Goal: Task Accomplishment & Management: Use online tool/utility

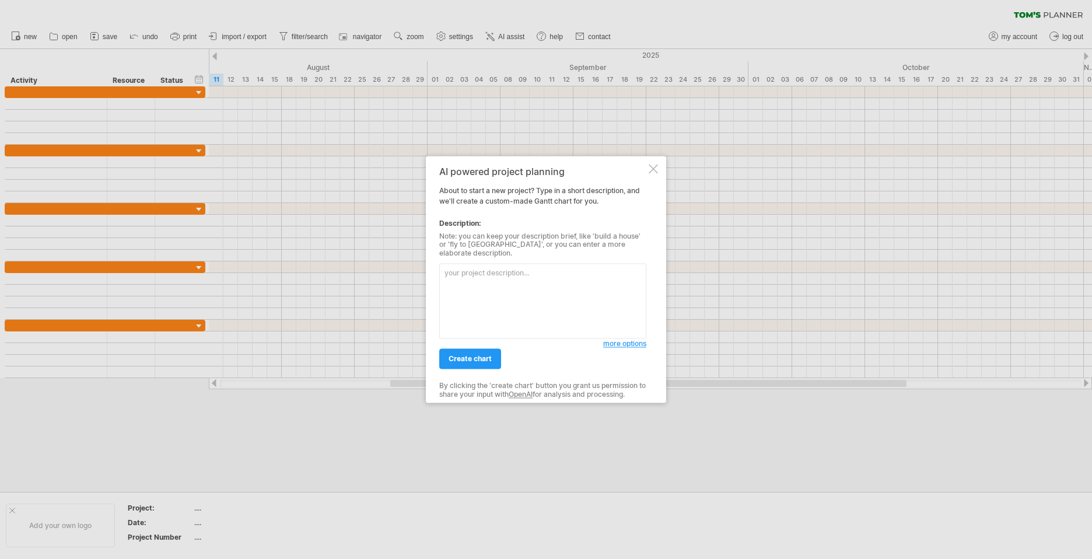
drag, startPoint x: 0, startPoint y: 0, endPoint x: 483, endPoint y: 286, distance: 561.4
click at [483, 286] on textarea at bounding box center [542, 301] width 207 height 75
click at [494, 283] on textarea at bounding box center [542, 301] width 207 height 75
paste textarea "Действуй от лица руководителя проекта по внедрению 1с решений в дзо банка. Тебе…"
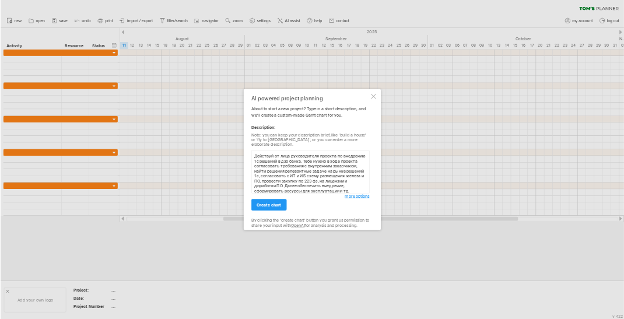
scroll to position [36, 0]
type textarea "Действуй от лица руководителя проекта по внедрению 1с решений в дзо банка. Тебе…"
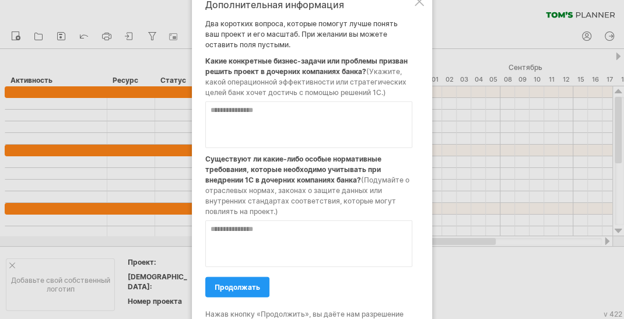
drag, startPoint x: 321, startPoint y: 149, endPoint x: 275, endPoint y: 128, distance: 50.7
click at [275, 128] on textarea at bounding box center [308, 124] width 207 height 47
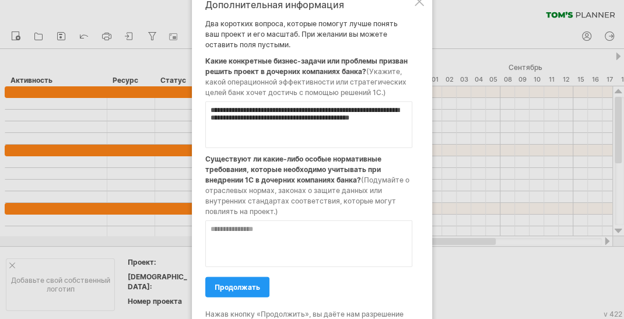
type textarea "**********"
click at [284, 230] on textarea at bounding box center [308, 243] width 207 height 47
type textarea "**********"
click at [227, 127] on textarea "**********" at bounding box center [308, 124] width 207 height 47
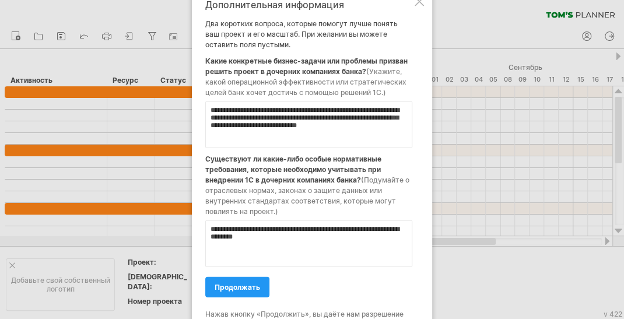
click at [338, 137] on textarea "**********" at bounding box center [308, 124] width 207 height 47
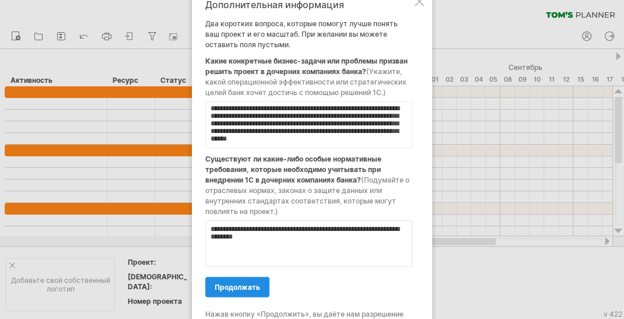
type textarea "**********"
click at [228, 287] on span "продолжать" at bounding box center [238, 286] width 46 height 9
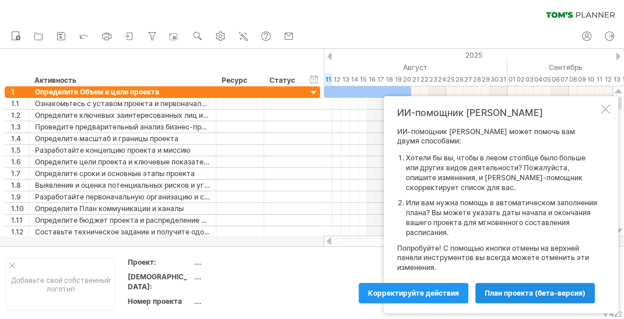
click at [507, 292] on span "план проекта (бета-версия)" at bounding box center [535, 293] width 101 height 9
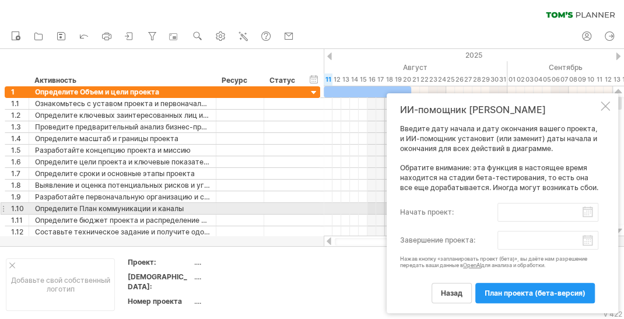
click at [586, 214] on input "начать проект:" at bounding box center [548, 212] width 101 height 19
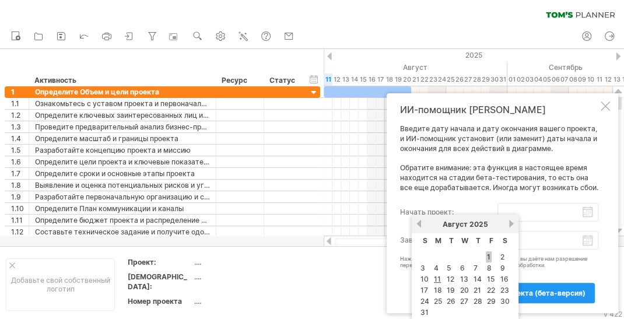
click at [487, 256] on link "1" at bounding box center [489, 256] width 6 height 11
type input "********"
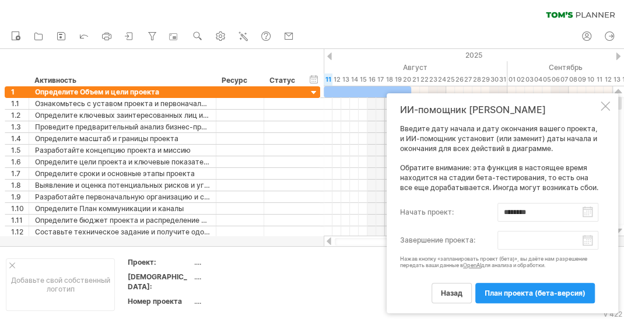
click at [586, 240] on body "прогресс (100 %) Trying to reach [DOMAIN_NAME] Connected again... 0% очистить ф…" at bounding box center [312, 161] width 624 height 322
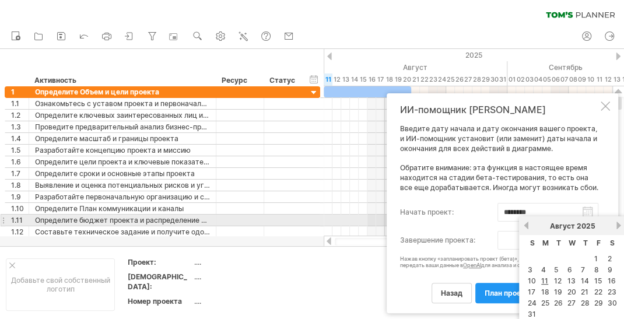
click at [616, 225] on link "Далее" at bounding box center [618, 225] width 9 height 9
click at [616, 225] on link "next" at bounding box center [618, 225] width 9 height 9
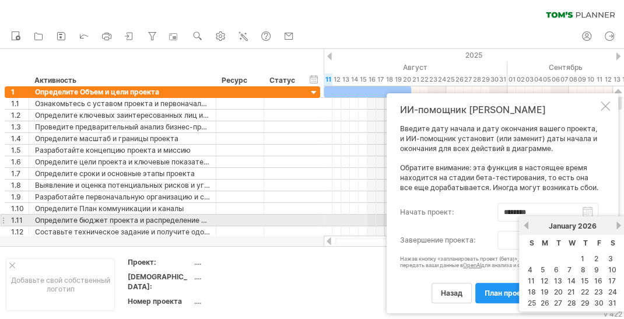
click at [616, 225] on link "next" at bounding box center [618, 225] width 9 height 9
click at [616, 225] on link "next" at bounding box center [617, 225] width 9 height 9
click at [616, 225] on link "next" at bounding box center [618, 225] width 9 height 9
click at [615, 225] on link "next" at bounding box center [618, 225] width 9 height 9
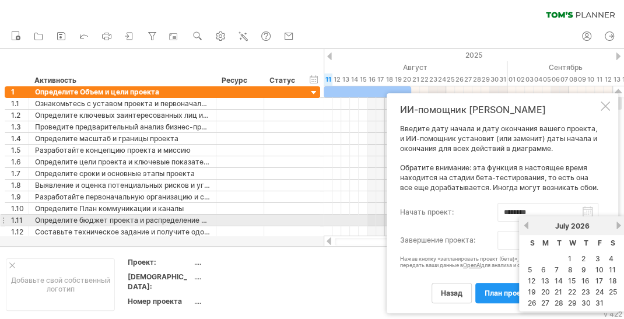
click at [615, 225] on link "next" at bounding box center [618, 225] width 9 height 9
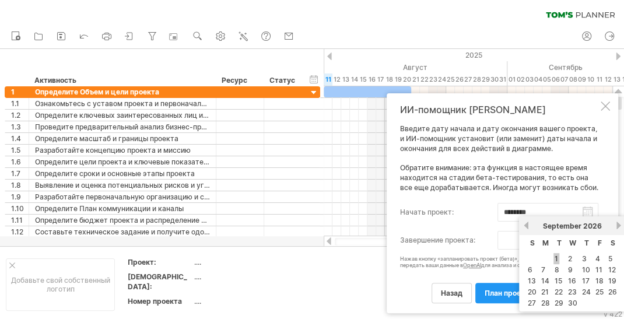
click at [558, 260] on link "1" at bounding box center [557, 258] width 6 height 11
type input "********"
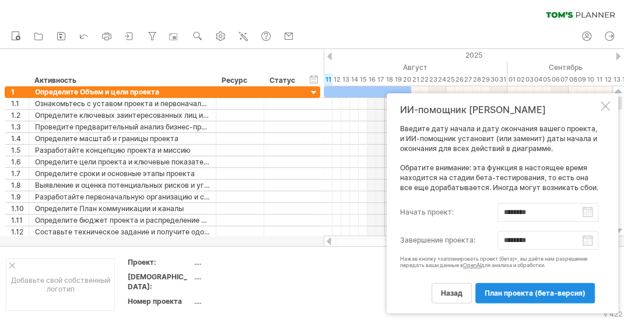
click at [529, 293] on span "план проекта (бета-версия)" at bounding box center [535, 293] width 101 height 9
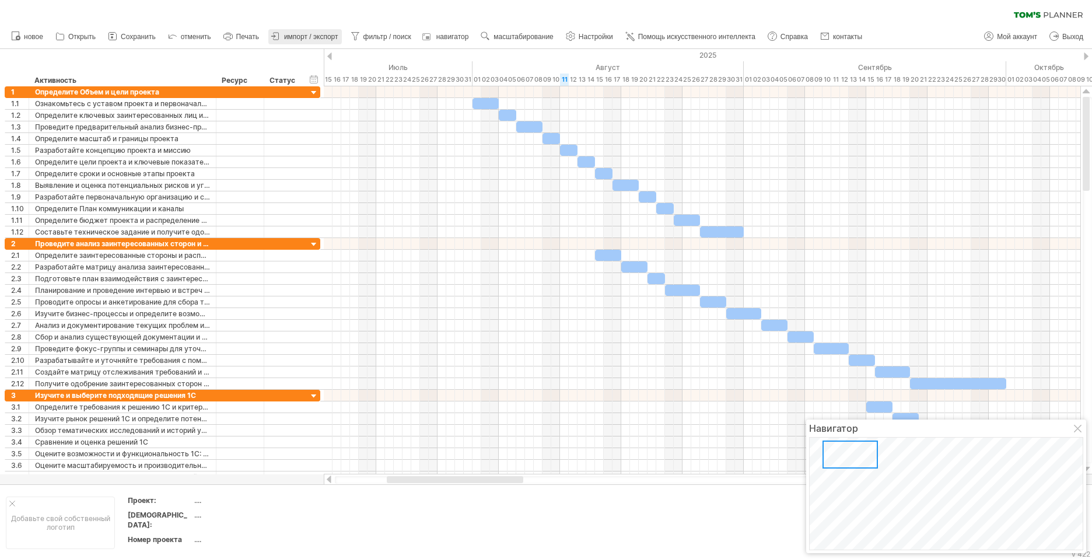
click at [305, 40] on span "импорт / экспорт" at bounding box center [311, 37] width 54 height 8
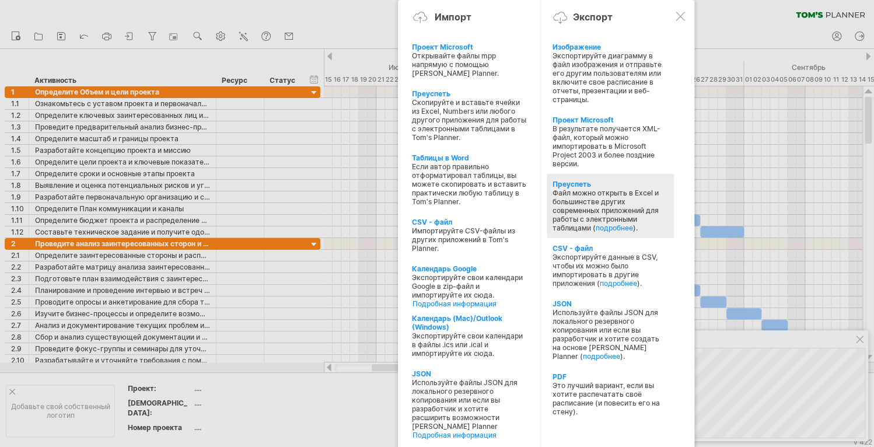
click at [601, 208] on div "Файл можно открыть в Excel и большинстве других современных приложений для рабо…" at bounding box center [611, 210] width 116 height 44
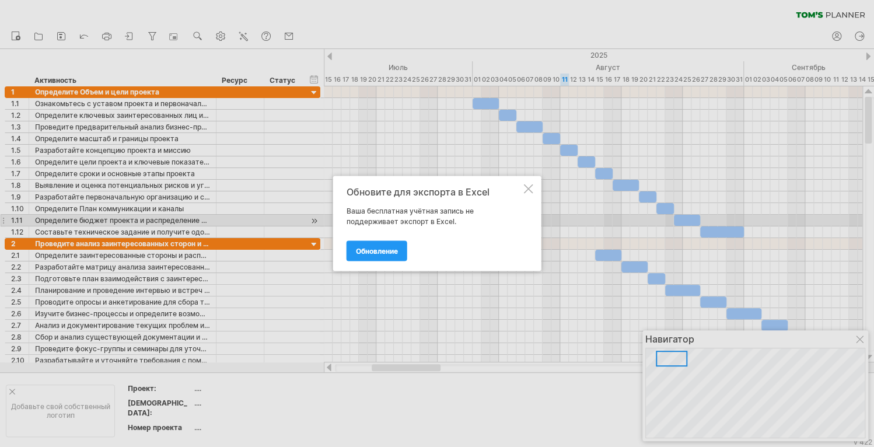
drag, startPoint x: 462, startPoint y: 224, endPoint x: 390, endPoint y: 223, distance: 72.4
click at [390, 223] on div "Ваша бесплатная учётная запись не поддерживает экспорт в Excel." at bounding box center [434, 216] width 175 height 21
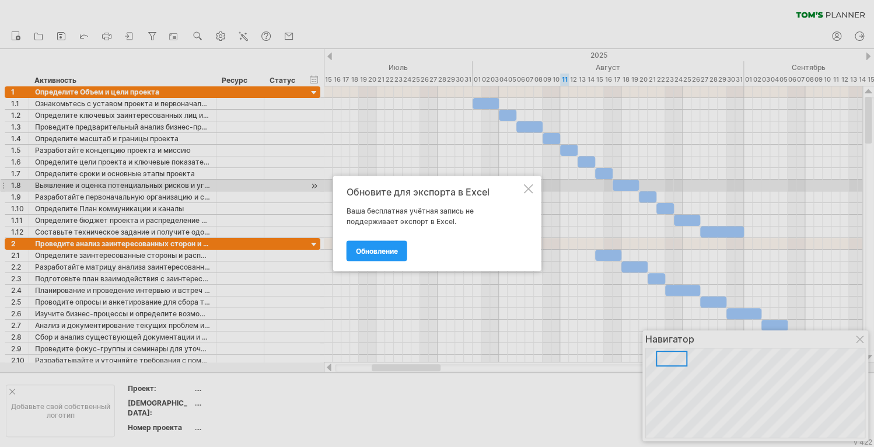
click at [524, 188] on div at bounding box center [528, 188] width 9 height 9
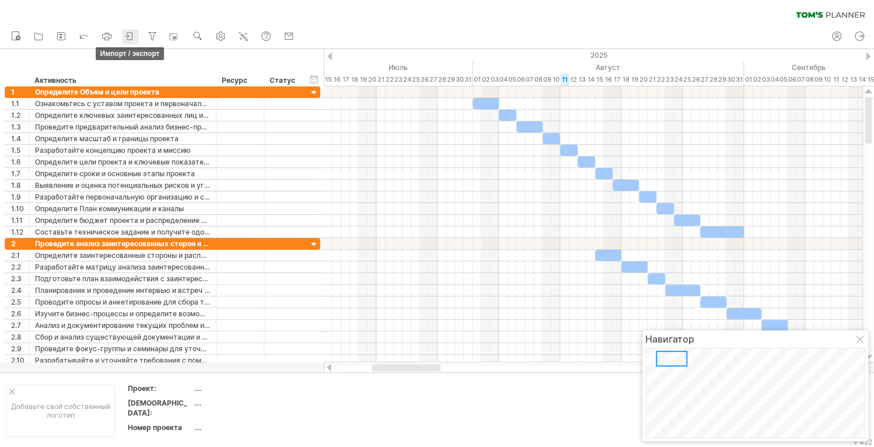
click at [129, 37] on icon at bounding box center [130, 36] width 12 height 12
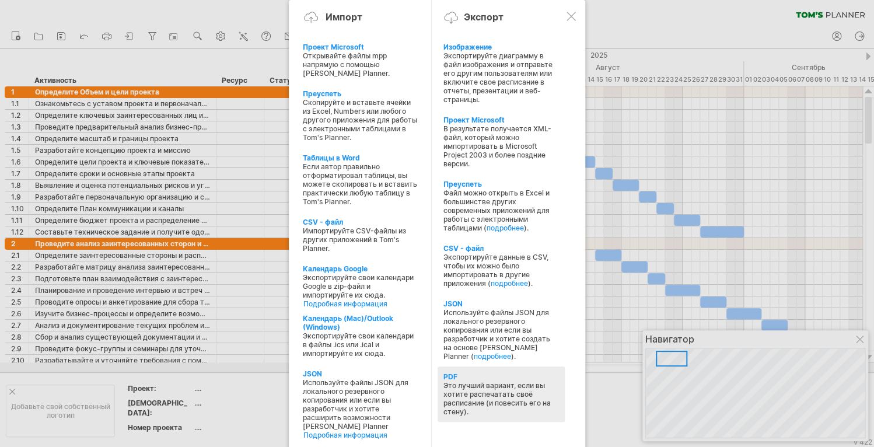
click at [511, 393] on div "Это лучший вариант, если вы хотите распечатать своё расписание (и повесить его …" at bounding box center [501, 398] width 116 height 35
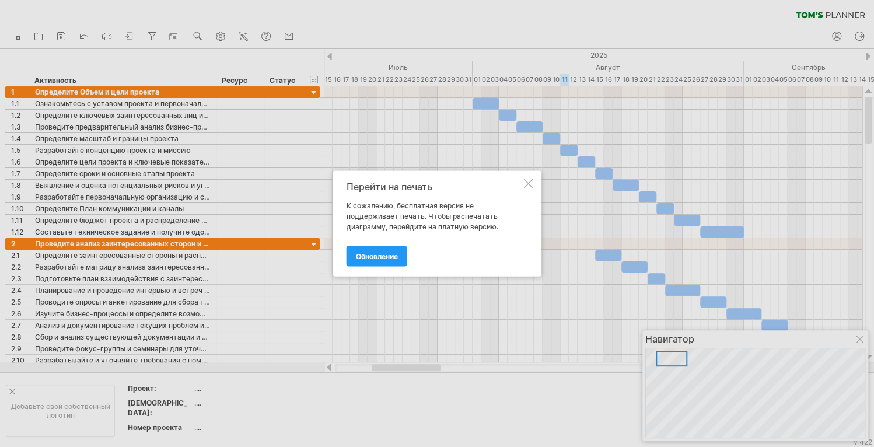
click at [525, 183] on div at bounding box center [528, 183] width 9 height 9
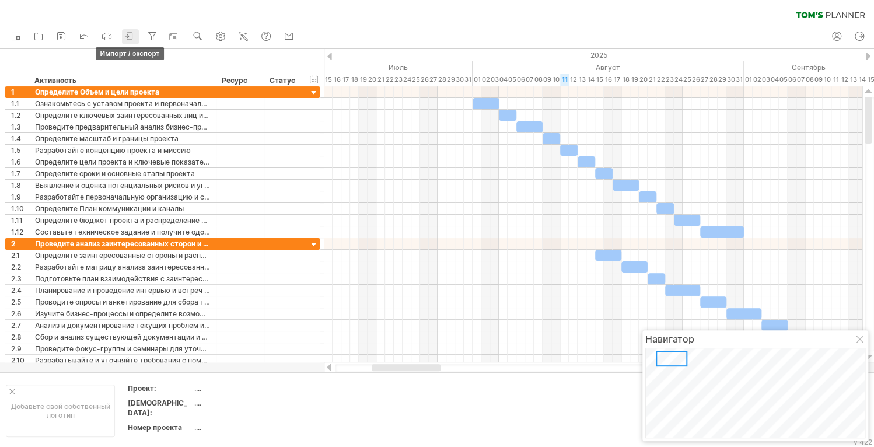
click at [127, 37] on icon at bounding box center [130, 36] width 12 height 12
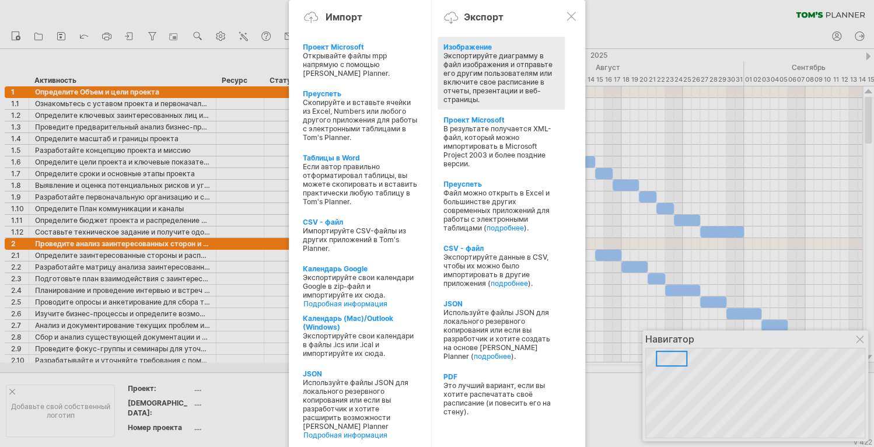
click at [525, 79] on div "Экспортируйте диаграмму в файл изображения и отправьте его другим пользователям…" at bounding box center [501, 77] width 116 height 53
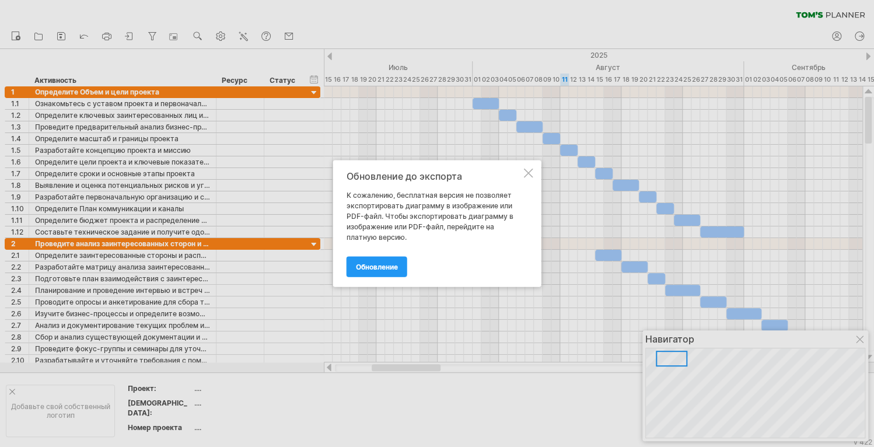
click at [526, 169] on div at bounding box center [528, 173] width 9 height 9
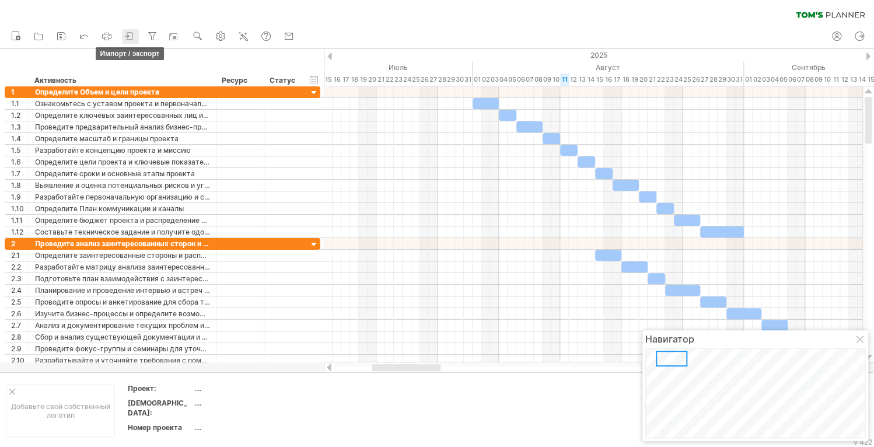
click at [134, 37] on icon at bounding box center [130, 36] width 12 height 12
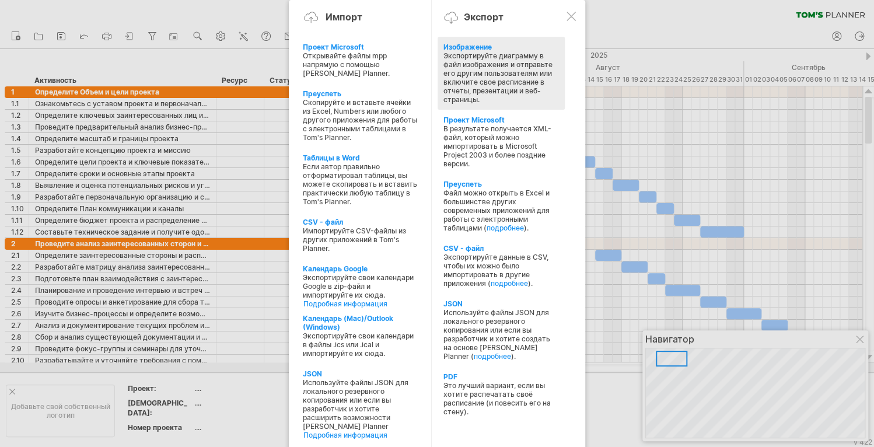
click at [513, 90] on div "Экспортируйте диаграмму в файл изображения и отправьте его другим пользователям…" at bounding box center [501, 77] width 116 height 53
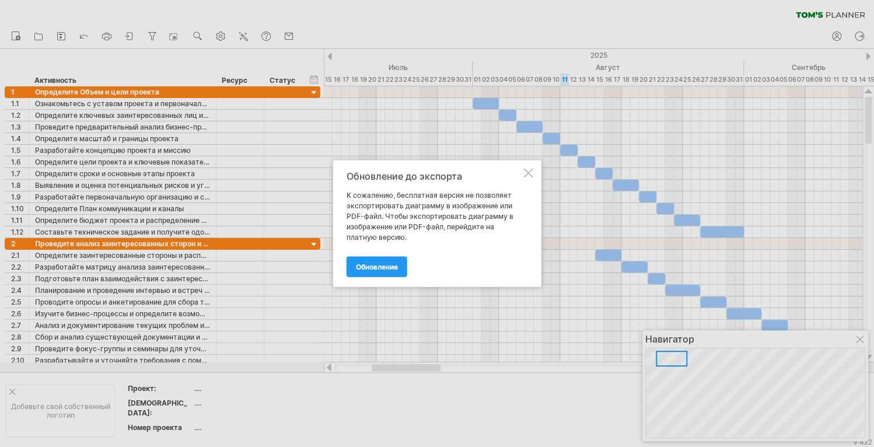
click at [527, 175] on div at bounding box center [528, 173] width 9 height 9
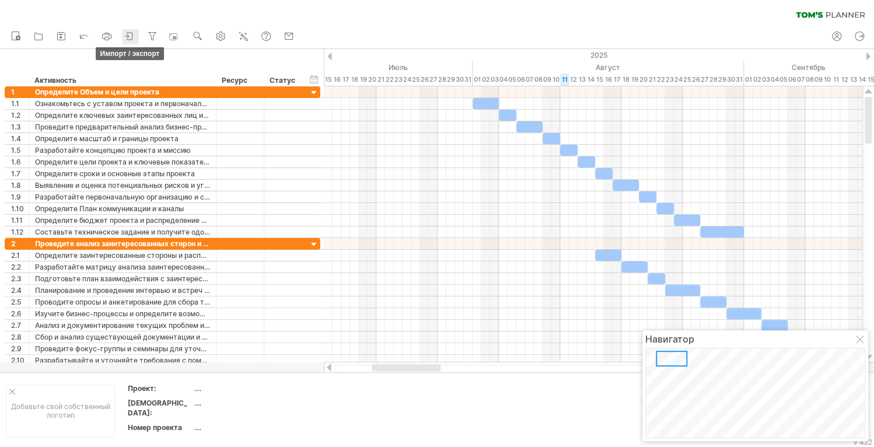
click at [131, 35] on icon at bounding box center [130, 36] width 12 height 12
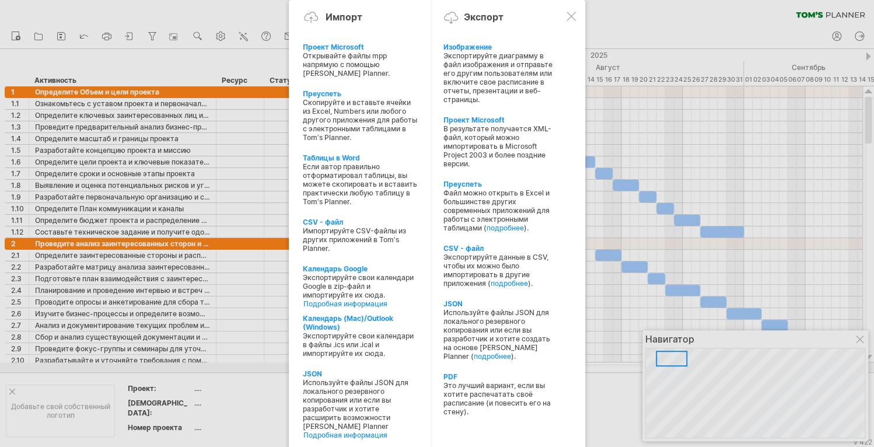
click at [570, 18] on div at bounding box center [571, 16] width 9 height 9
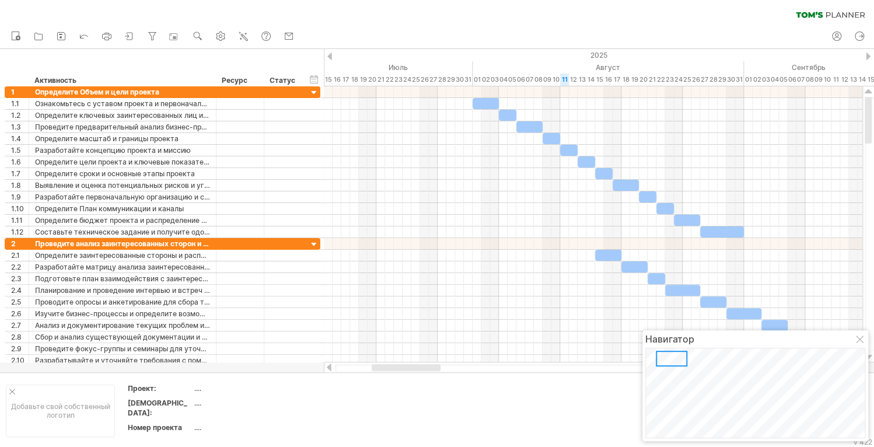
click at [492, 8] on div "очистить фильтр повторно применить фильтр" at bounding box center [437, 12] width 874 height 25
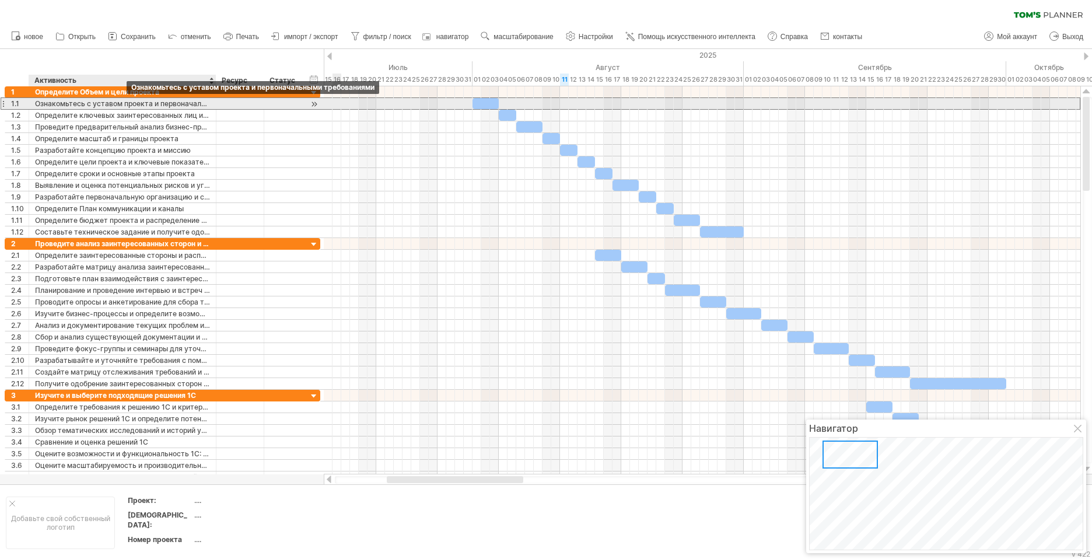
click at [120, 106] on div "Ознакомьтесь с уставом проекта и первоначальными требованиями" at bounding box center [122, 103] width 175 height 11
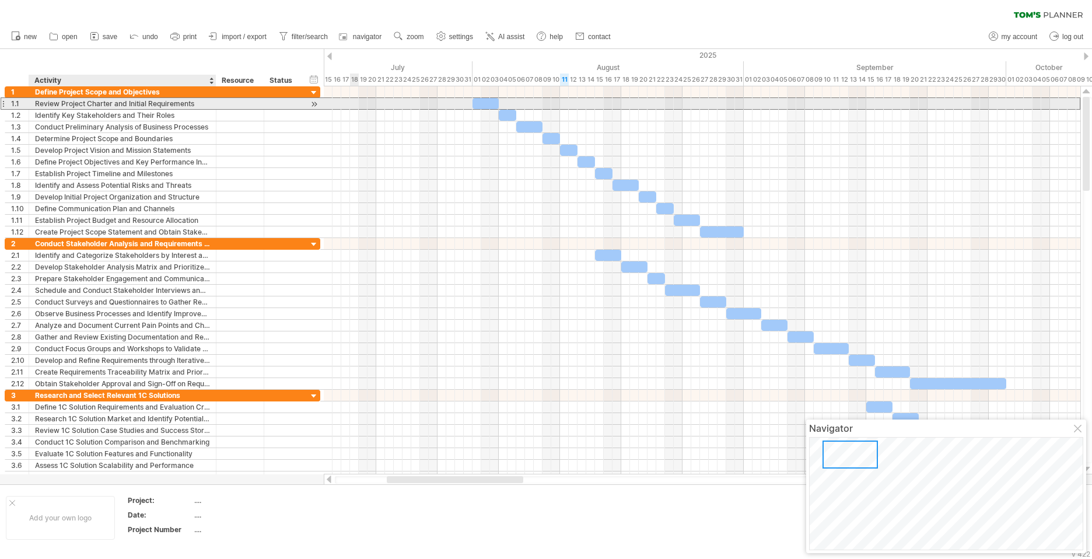
click at [132, 103] on div "Review Project Charter and Initial Requirements" at bounding box center [122, 103] width 175 height 11
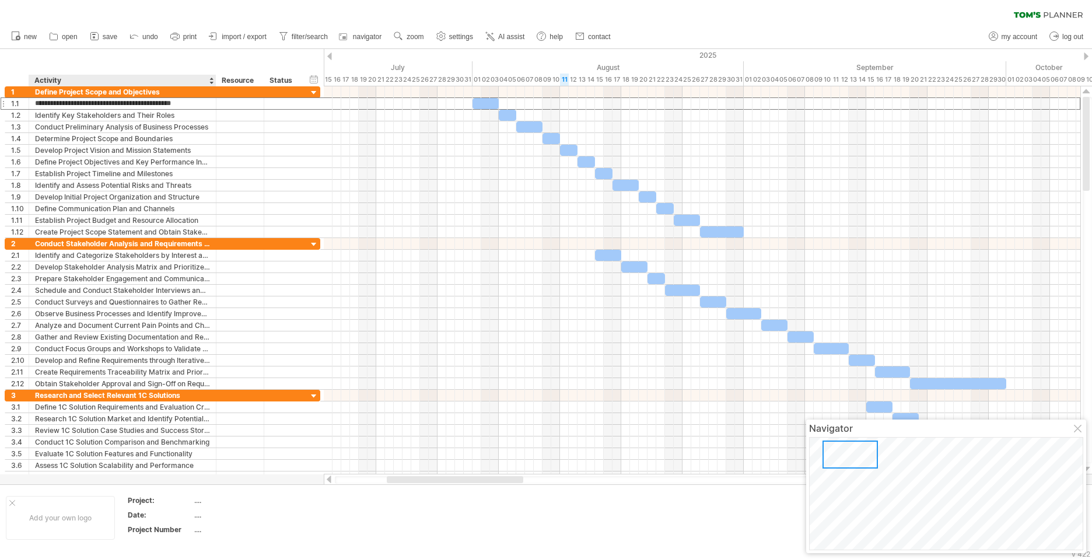
click at [75, 77] on div "Activity" at bounding box center [121, 81] width 175 height 12
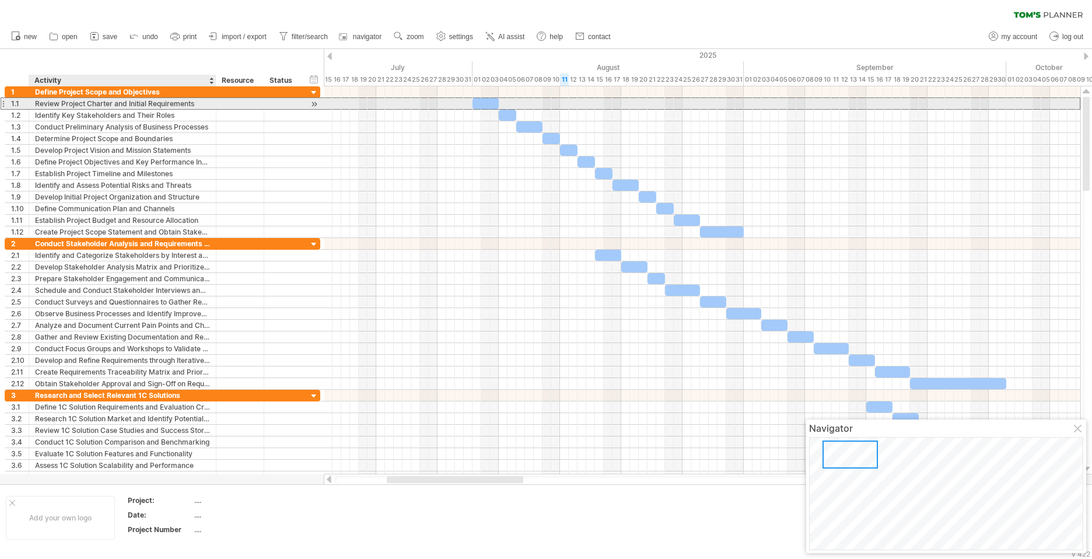
click at [62, 104] on div "Review Project Charter and Initial Requirements" at bounding box center [122, 103] width 175 height 11
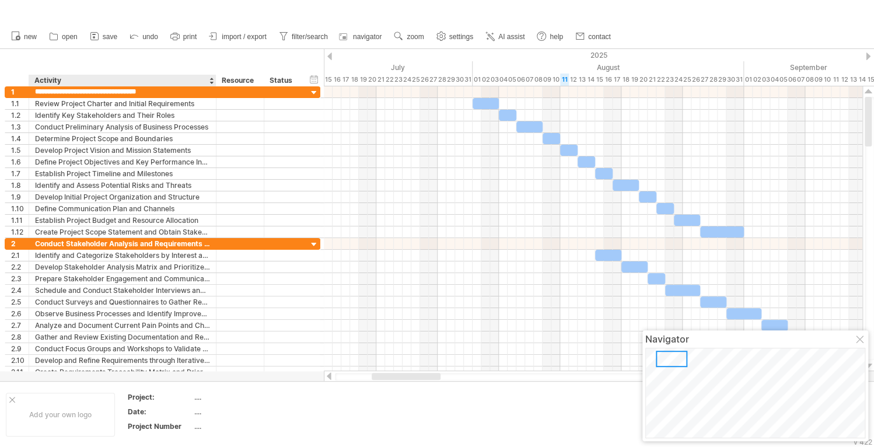
click at [107, 77] on div "Activity" at bounding box center [121, 81] width 175 height 12
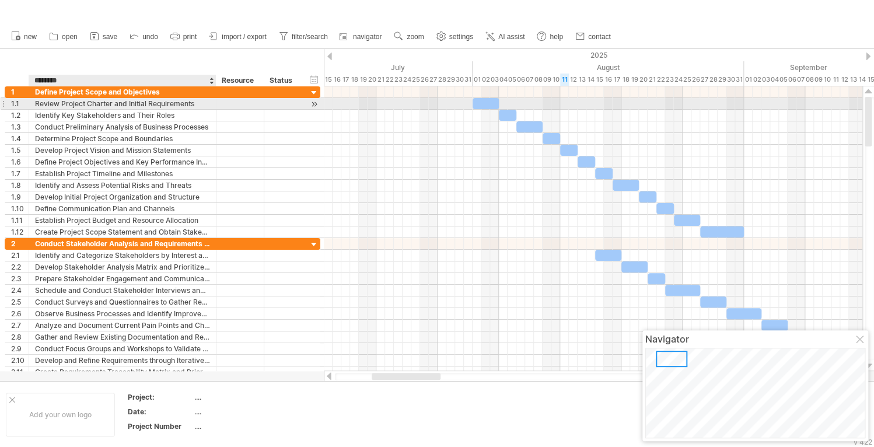
click at [92, 100] on div "Review Project Charter and Initial Requirements" at bounding box center [122, 103] width 175 height 11
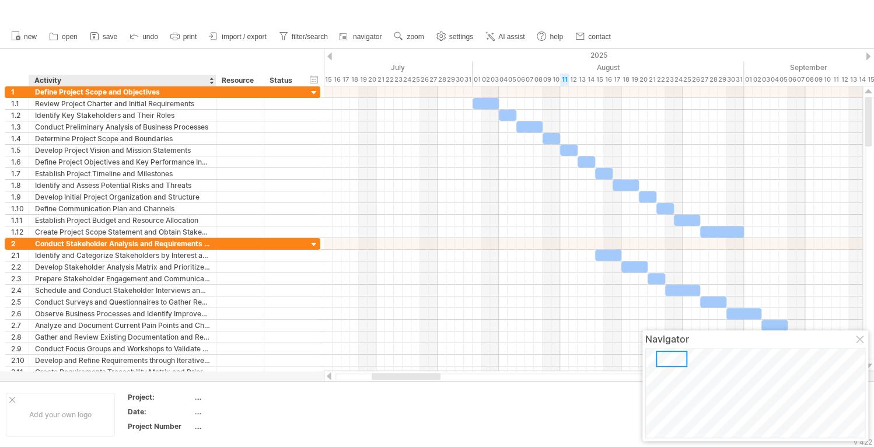
click at [163, 53] on div "hide start/end/duration show start/end/duration ******** Activity ******** Reso…" at bounding box center [162, 67] width 324 height 37
click at [106, 37] on span "save" at bounding box center [110, 37] width 15 height 8
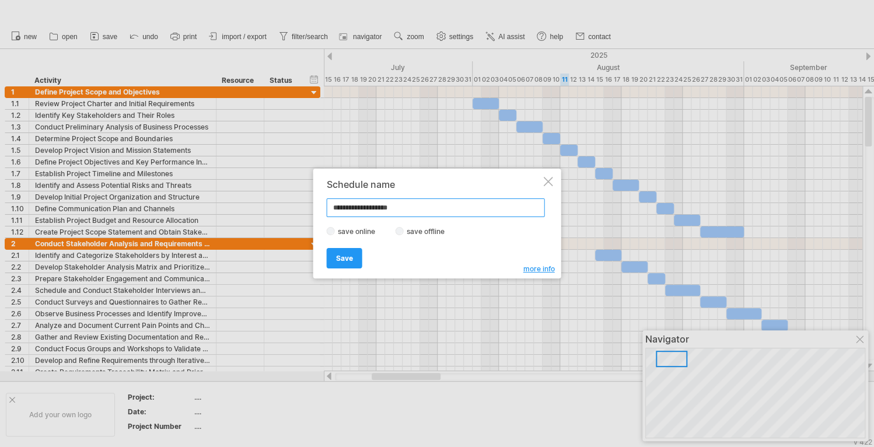
type input "**********"
click at [350, 258] on span "Save" at bounding box center [344, 258] width 17 height 9
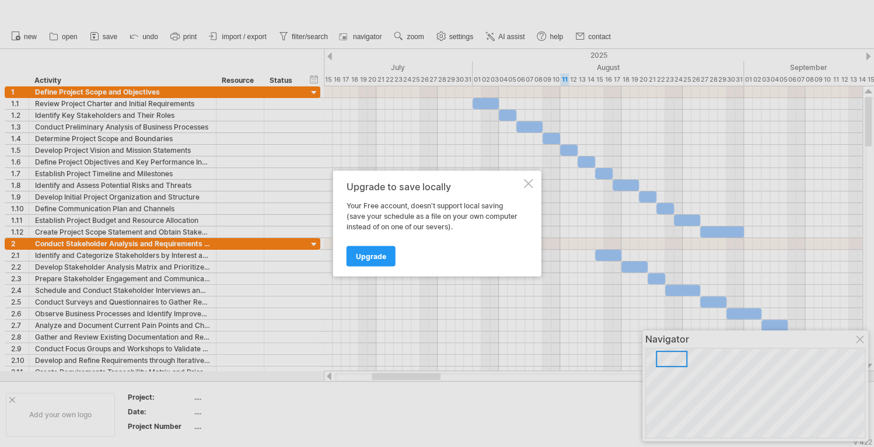
click at [524, 185] on div at bounding box center [528, 183] width 9 height 9
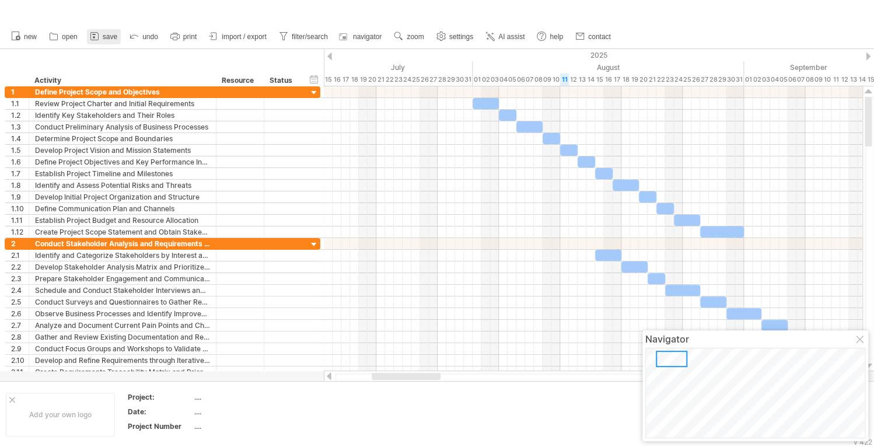
click at [113, 34] on span "save" at bounding box center [110, 37] width 15 height 8
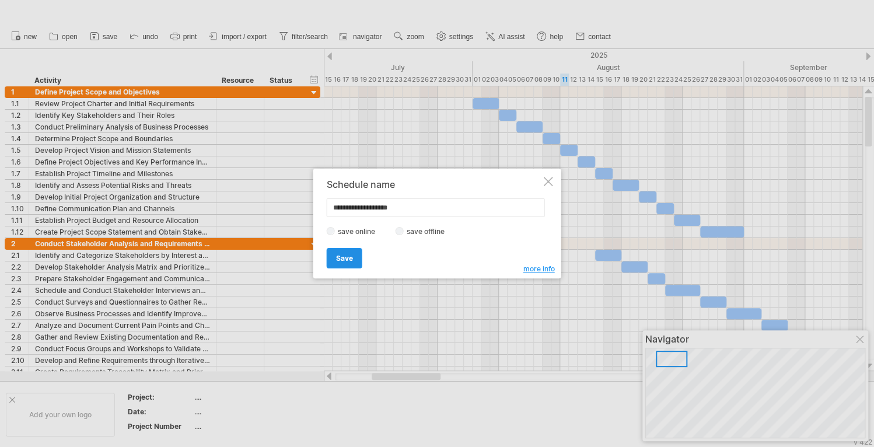
type input "**********"
click at [343, 258] on span "Save" at bounding box center [344, 258] width 17 height 9
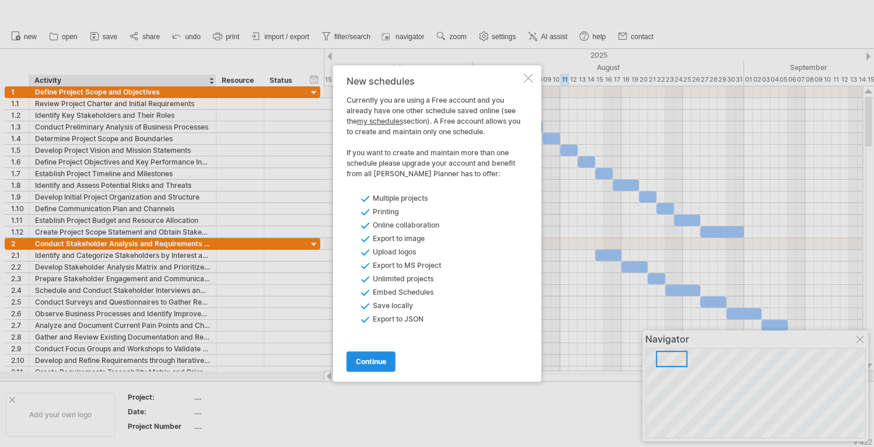
click at [382, 368] on link "continue" at bounding box center [371, 361] width 49 height 20
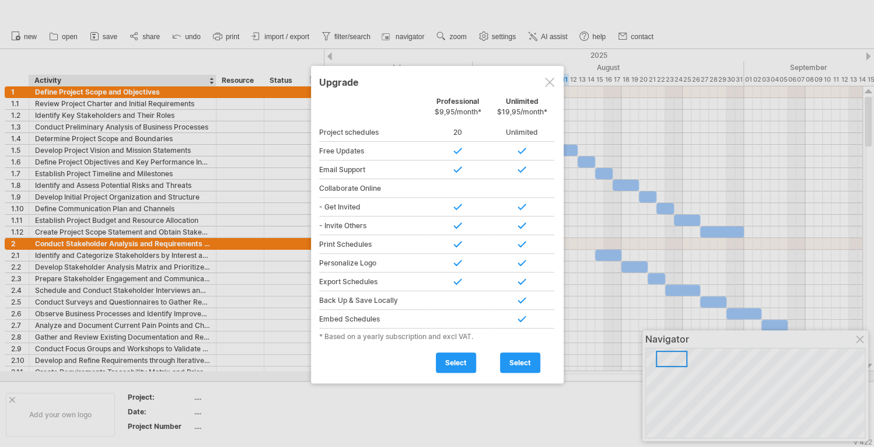
click at [551, 84] on div at bounding box center [549, 82] width 9 height 9
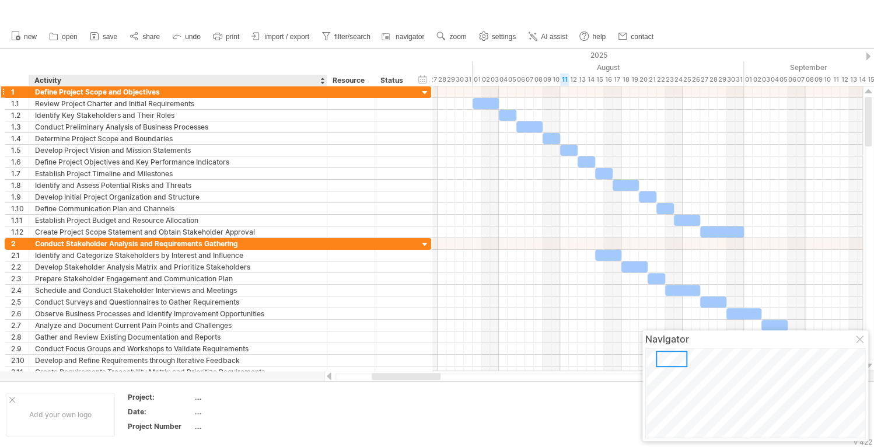
drag, startPoint x: 213, startPoint y: 79, endPoint x: 324, endPoint y: 89, distance: 111.3
click at [324, 89] on div "Trying to reach [DOMAIN_NAME] Connected again... 0% loading... clear filter" at bounding box center [437, 223] width 874 height 447
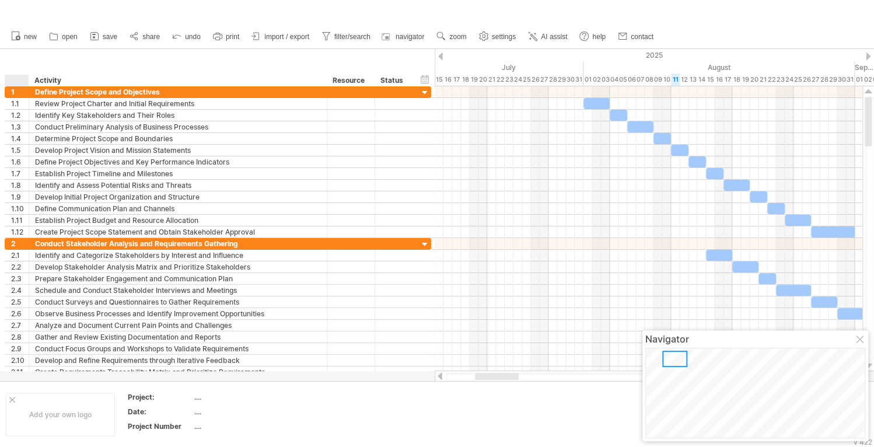
click at [15, 78] on div at bounding box center [20, 81] width 18 height 12
click at [90, 79] on div "Activity" at bounding box center [177, 81] width 286 height 12
click at [221, 58] on div "hide start/end/duration show start/end/duration ******** Activity ******** Reso…" at bounding box center [217, 67] width 435 height 37
click at [149, 37] on span "share" at bounding box center [151, 37] width 18 height 8
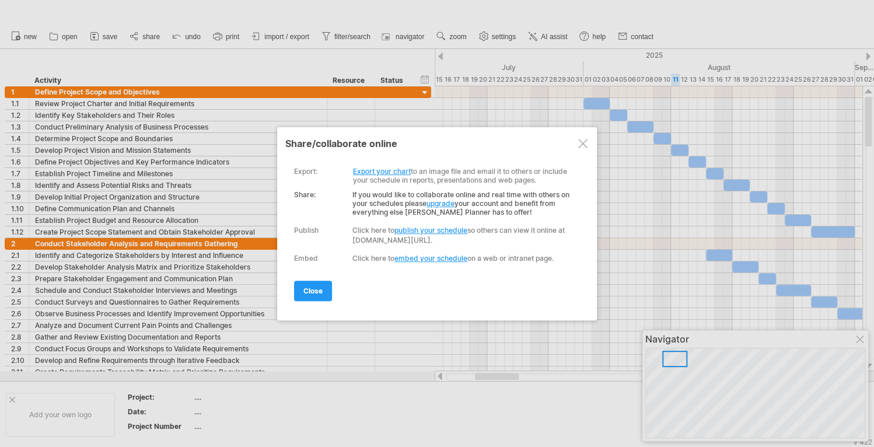
click at [579, 147] on div at bounding box center [582, 143] width 9 height 9
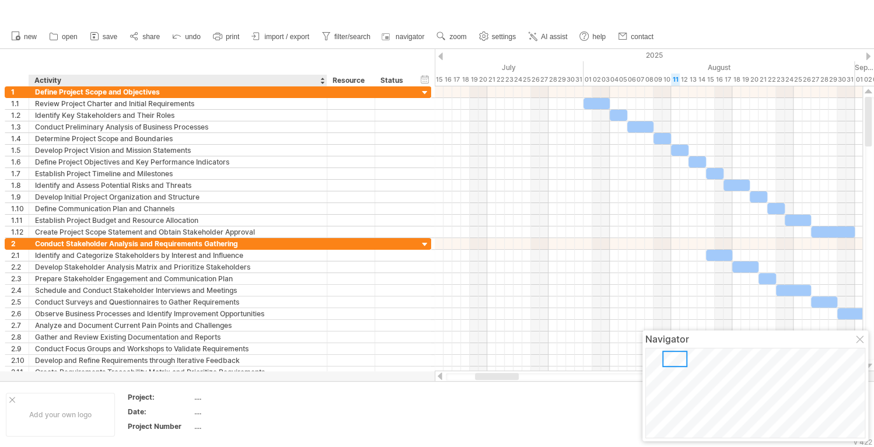
click at [209, 61] on div "hide start/end/duration show start/end/duration ******** Activity ******** Reso…" at bounding box center [217, 67] width 435 height 37
click at [285, 37] on span "import / export" at bounding box center [286, 37] width 45 height 8
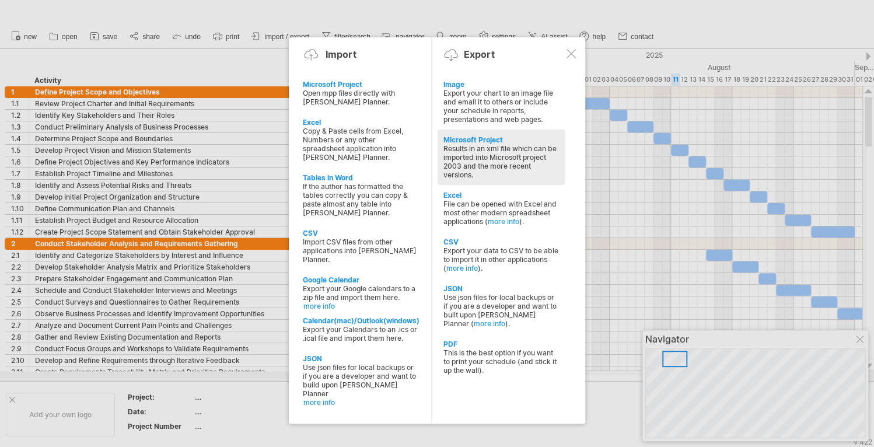
click at [529, 161] on div "Results in an xml file which can be imported into Microsoft project 2003 and th…" at bounding box center [501, 161] width 116 height 35
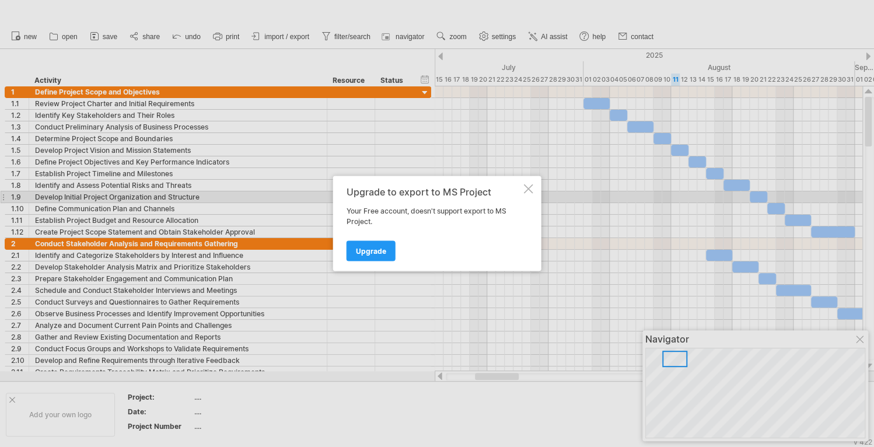
click at [527, 191] on div at bounding box center [528, 188] width 9 height 9
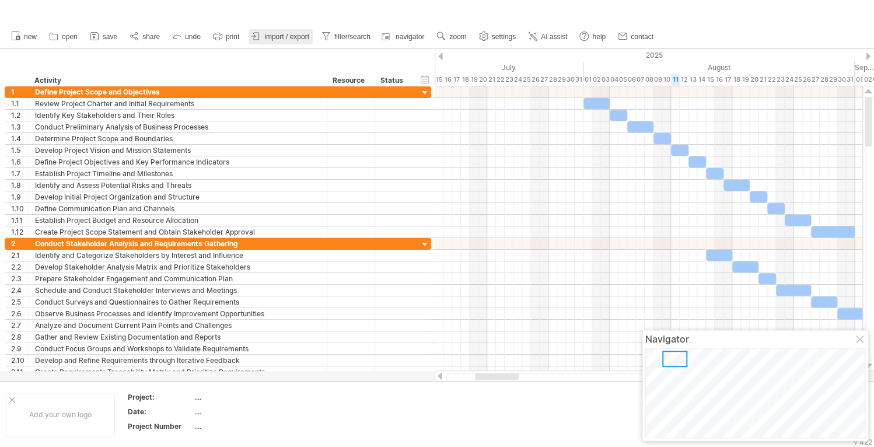
click at [278, 40] on span "import / export" at bounding box center [286, 37] width 45 height 8
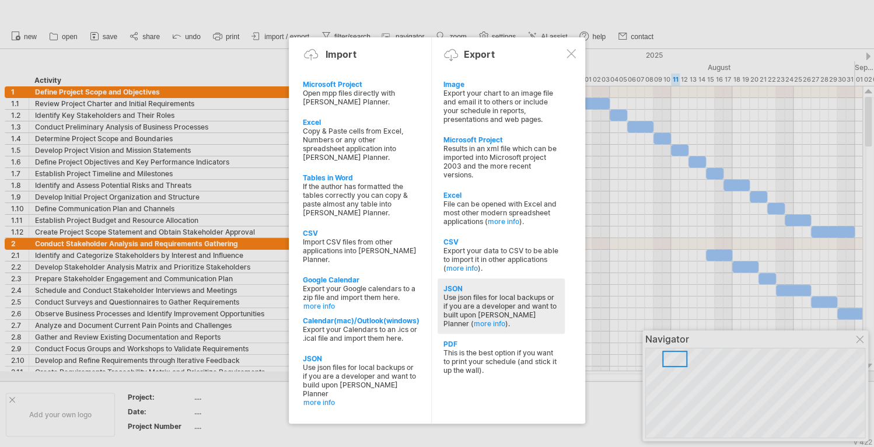
click at [453, 291] on div "JSON" at bounding box center [501, 288] width 116 height 9
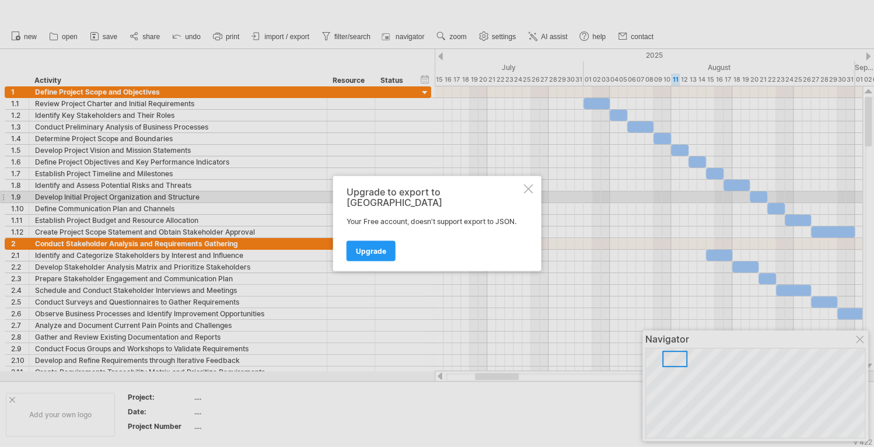
click at [527, 193] on div at bounding box center [528, 188] width 9 height 9
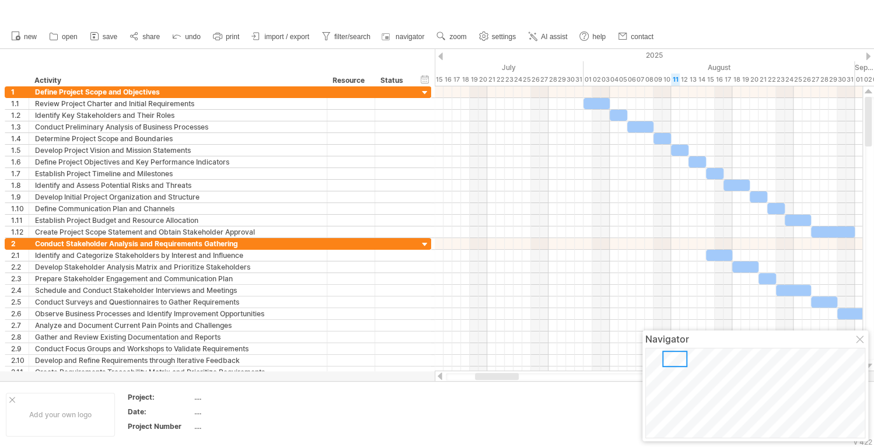
click at [264, 11] on div "clear filter reapply filter" at bounding box center [514, 12] width 1028 height 25
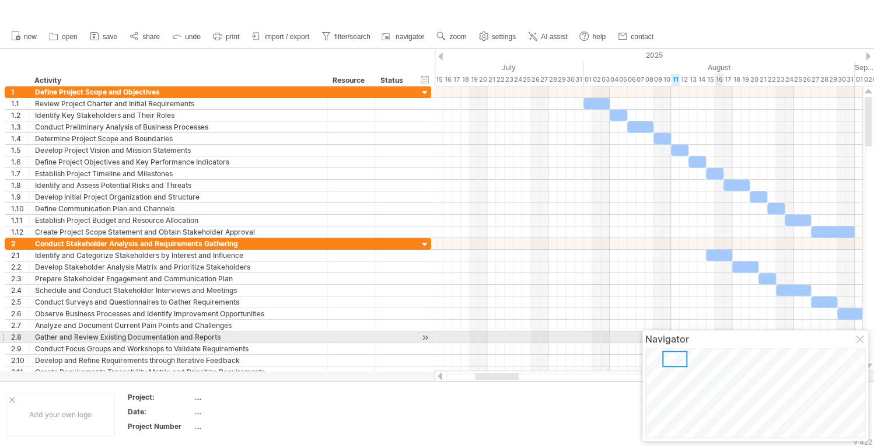
click at [859, 341] on div at bounding box center [860, 340] width 9 height 9
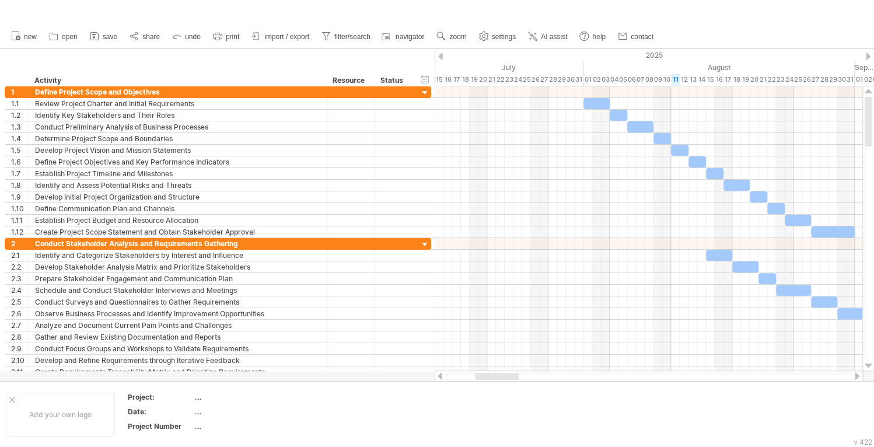
click at [260, 14] on div "clear filter reapply filter" at bounding box center [514, 12] width 1028 height 25
click at [425, 92] on div at bounding box center [425, 93] width 11 height 11
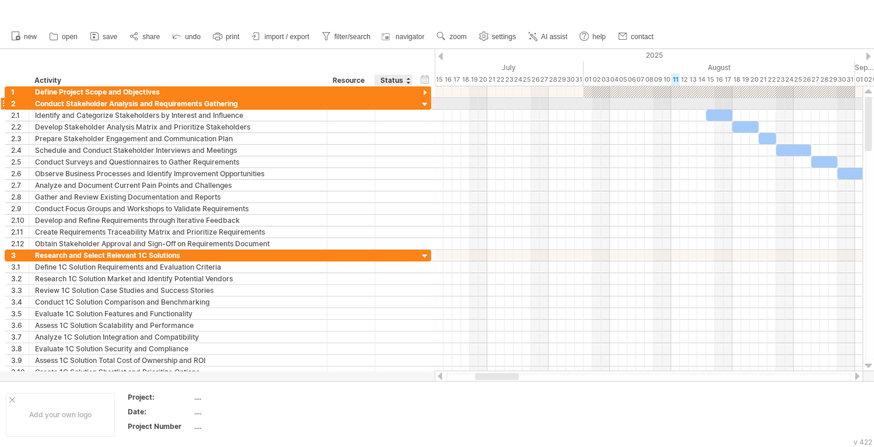
click at [425, 103] on div at bounding box center [425, 104] width 11 height 11
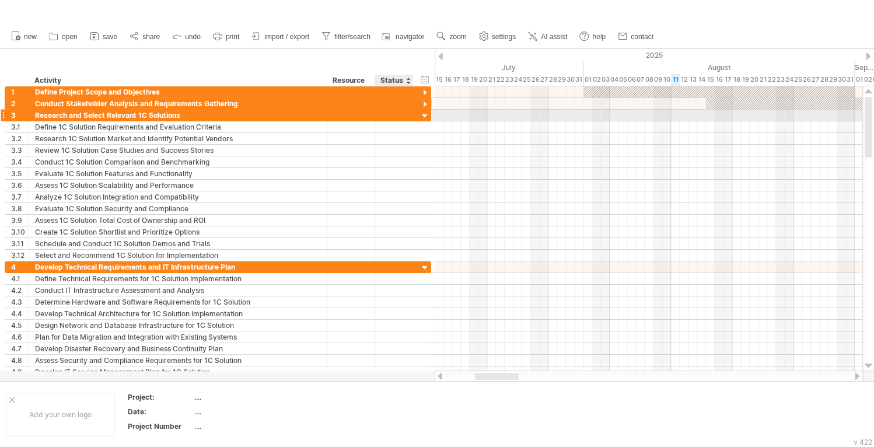
click at [423, 116] on div at bounding box center [425, 116] width 11 height 11
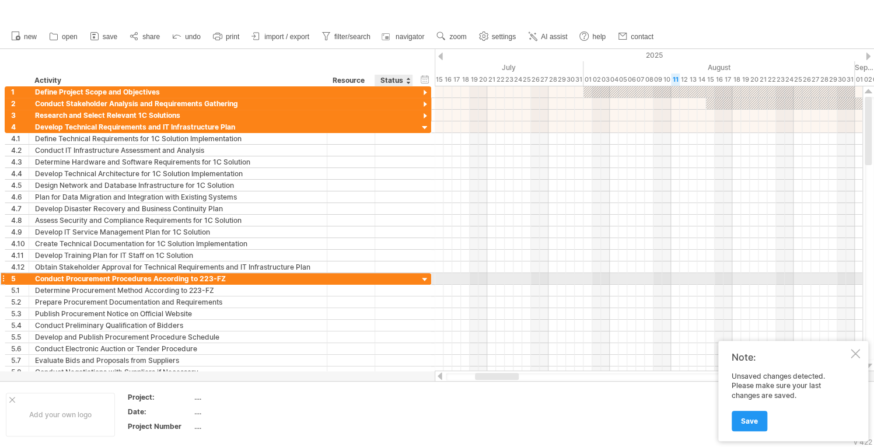
click at [421, 277] on div at bounding box center [425, 279] width 11 height 11
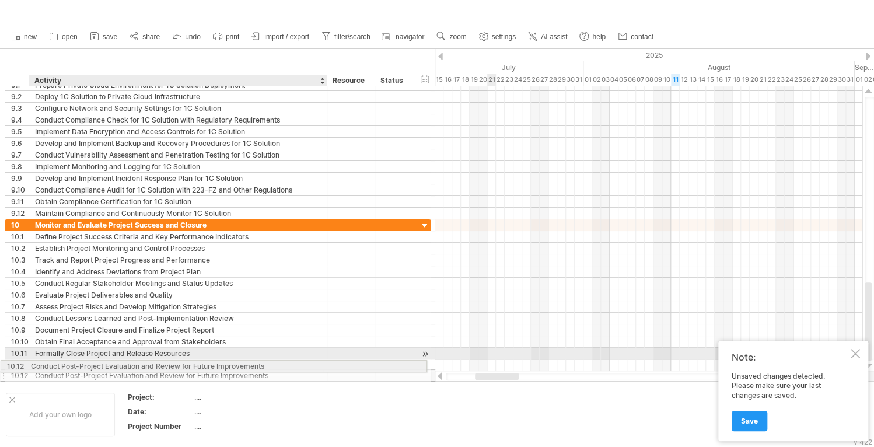
drag, startPoint x: 282, startPoint y: 364, endPoint x: 274, endPoint y: 364, distance: 8.8
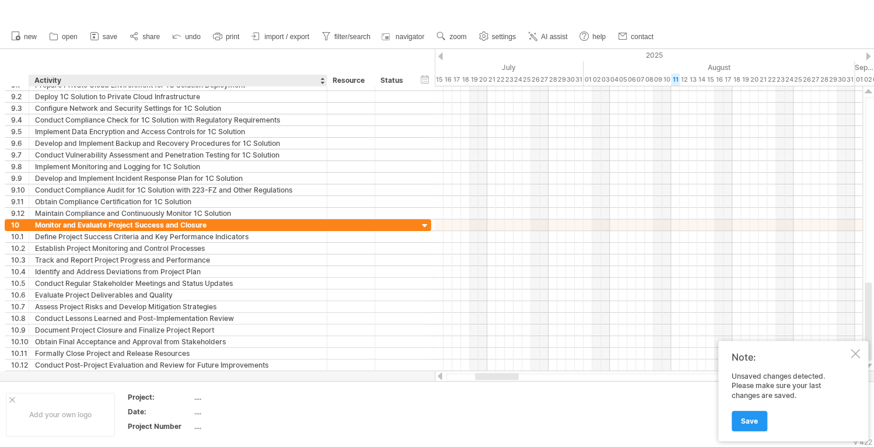
click at [147, 54] on div "hide start/end/duration show start/end/duration ******** Activity ******** Reso…" at bounding box center [217, 67] width 435 height 37
click at [156, 37] on span "share" at bounding box center [151, 37] width 18 height 8
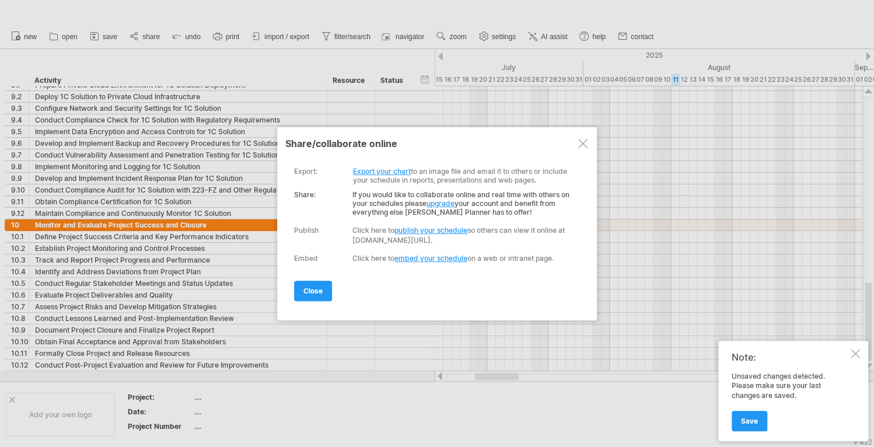
click at [584, 147] on div at bounding box center [582, 143] width 9 height 9
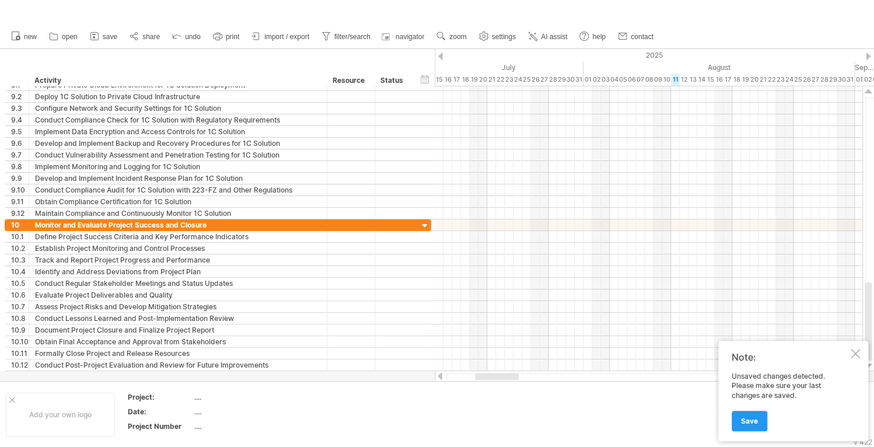
click at [474, 8] on div "clear filter reapply filter" at bounding box center [514, 12] width 1028 height 25
